Goal: Transaction & Acquisition: Purchase product/service

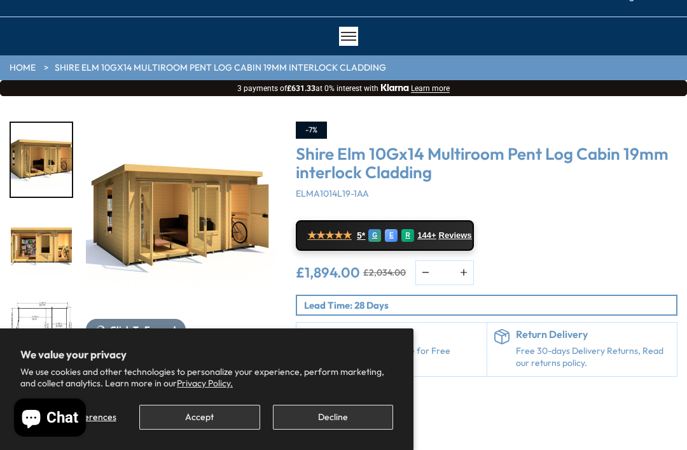
scroll to position [96, 0]
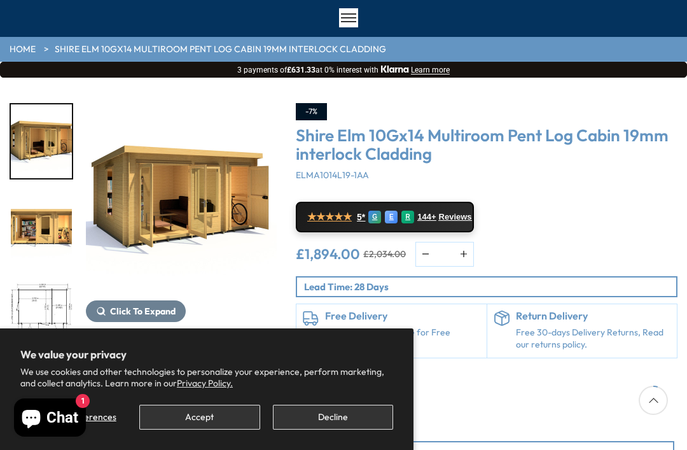
click at [212, 429] on button "Accept" at bounding box center [199, 416] width 120 height 25
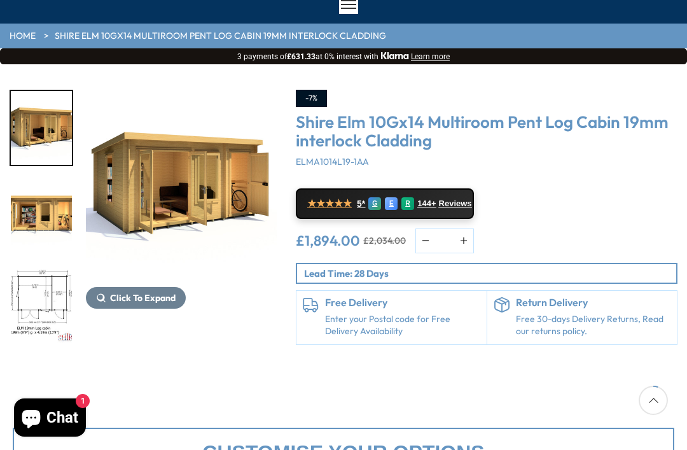
scroll to position [101, 0]
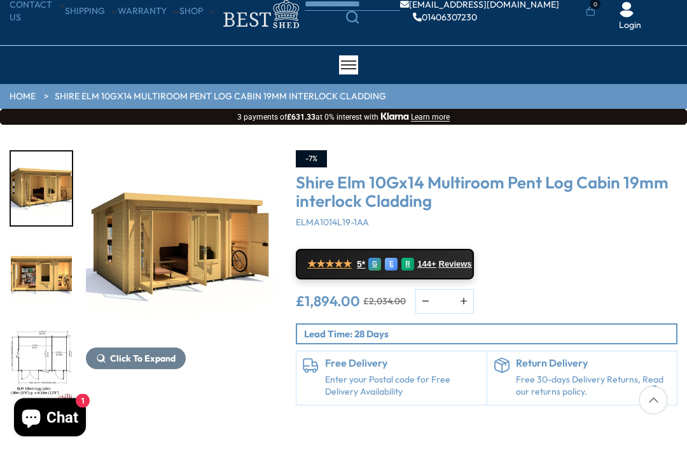
scroll to position [44, 0]
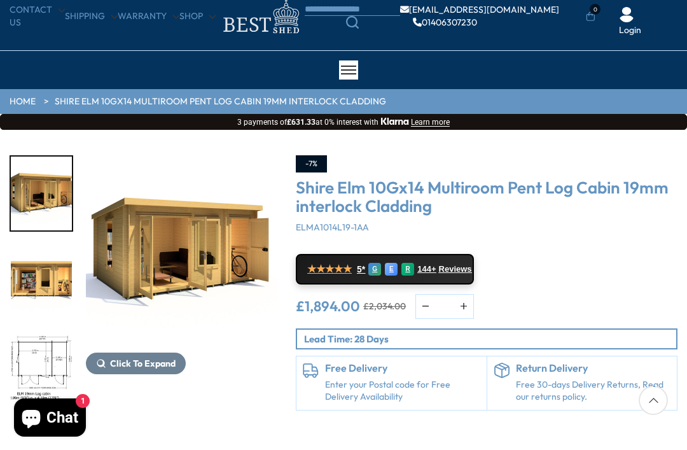
click at [59, 335] on img "3 / 11" at bounding box center [41, 372] width 61 height 74
